Goal: Task Accomplishment & Management: Use online tool/utility

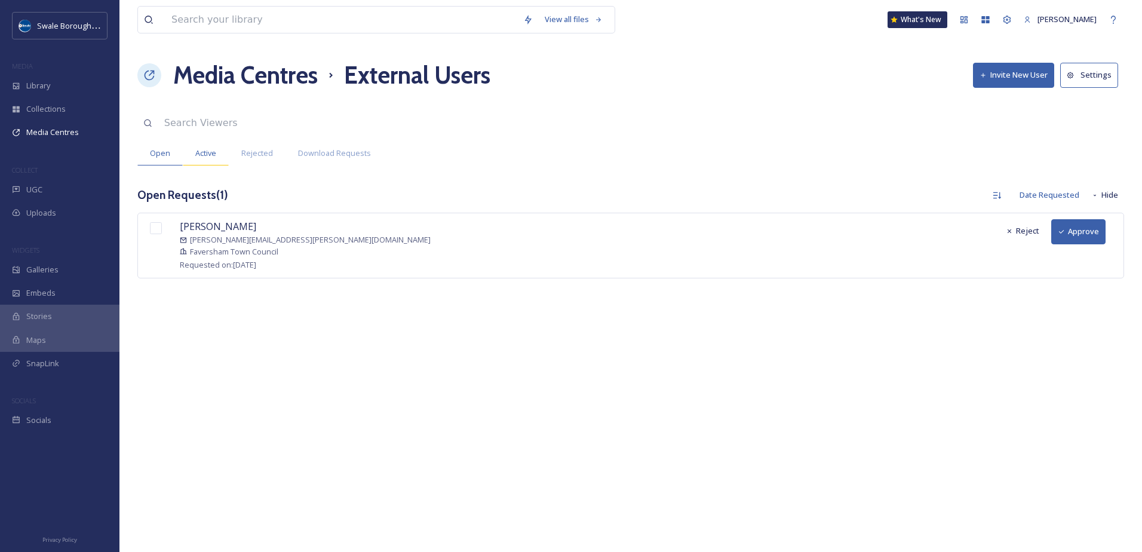
click at [197, 148] on span "Active" at bounding box center [205, 153] width 21 height 11
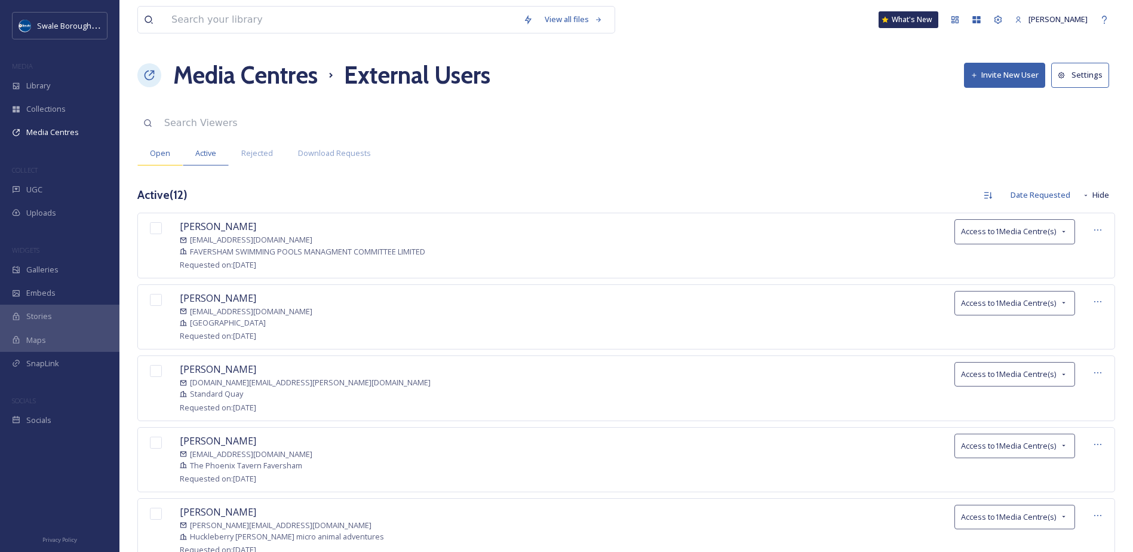
click at [152, 152] on span "Open" at bounding box center [160, 153] width 20 height 11
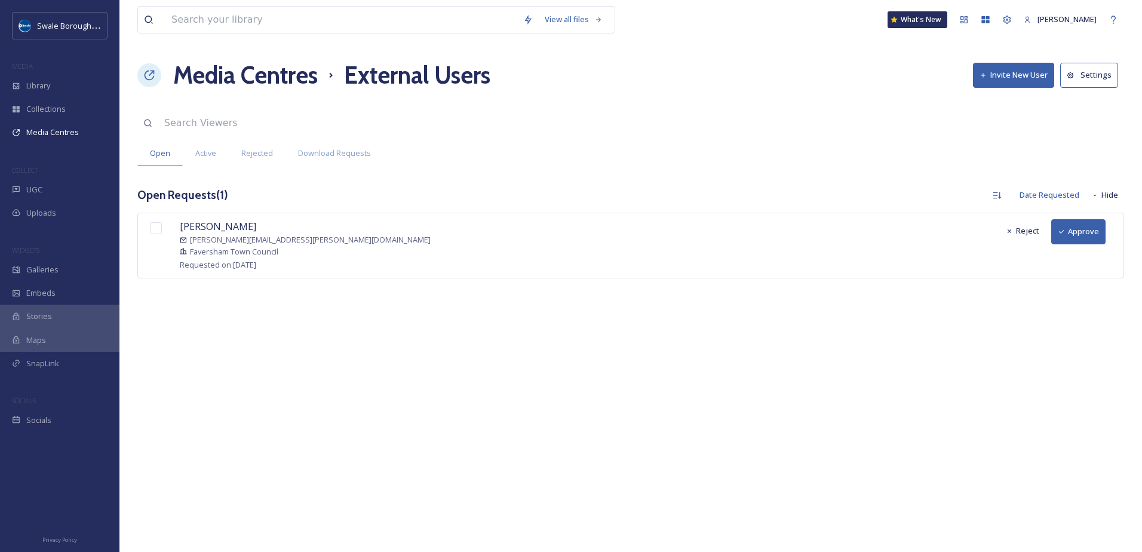
click at [154, 227] on input "checkbox" at bounding box center [156, 228] width 12 height 12
checkbox input "true"
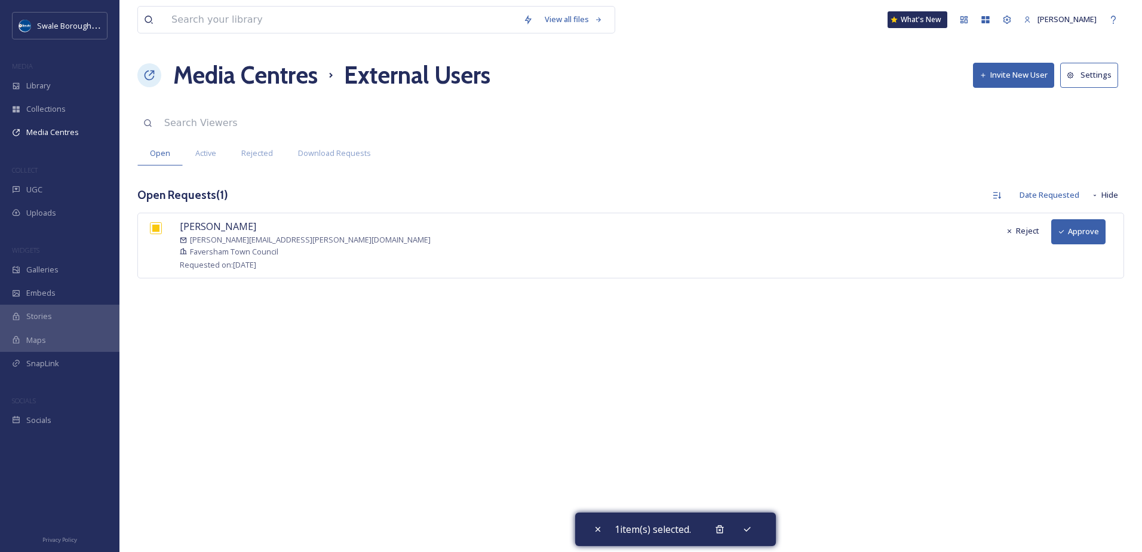
click at [1073, 229] on button "Approve" at bounding box center [1078, 231] width 54 height 24
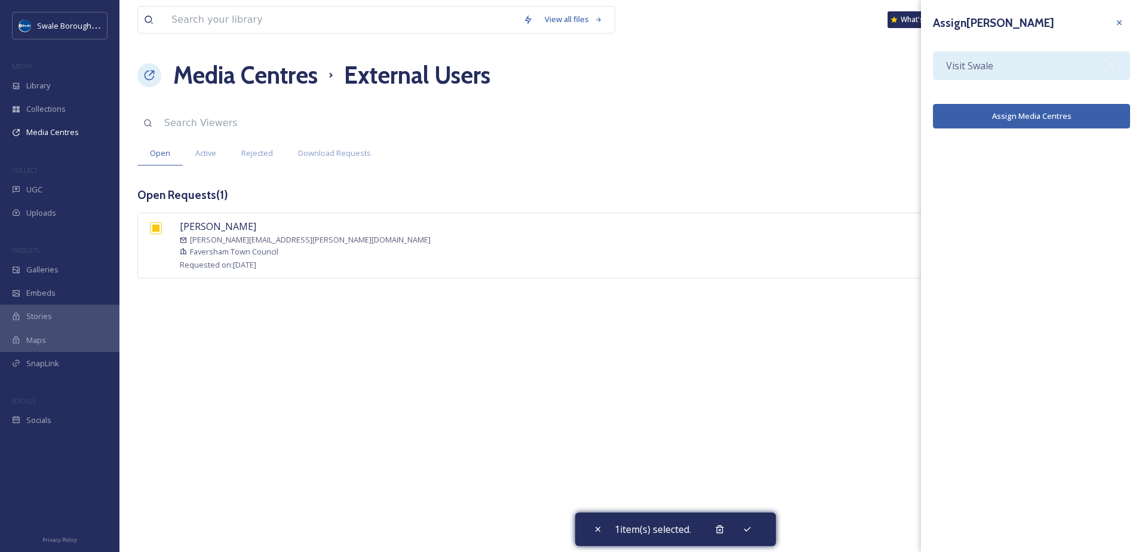
click at [1064, 65] on div "Visit Swale" at bounding box center [1031, 65] width 197 height 29
click at [1070, 115] on button "Assign Media Centres" at bounding box center [1031, 116] width 197 height 24
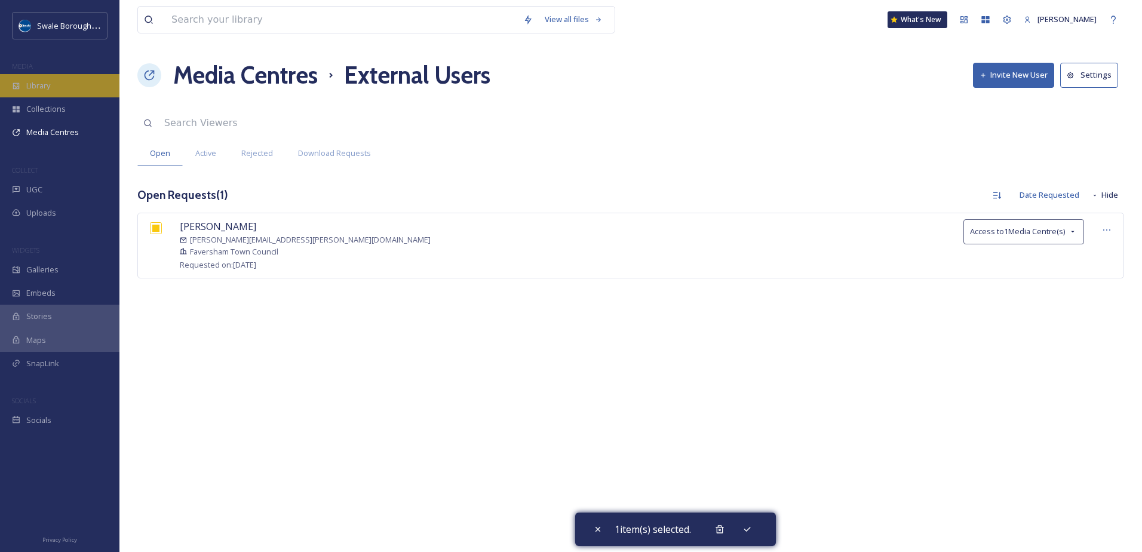
click at [54, 84] on div "Library" at bounding box center [59, 85] width 119 height 23
